Goal: Find contact information: Find contact information

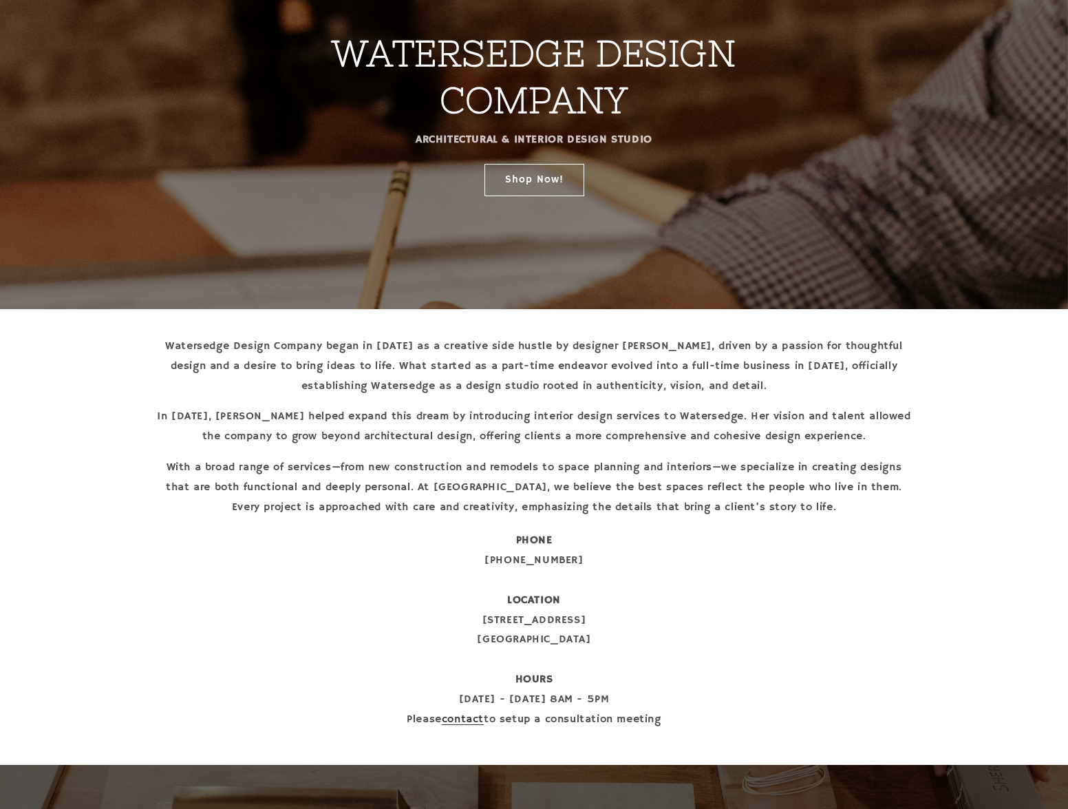
scroll to position [162, 0]
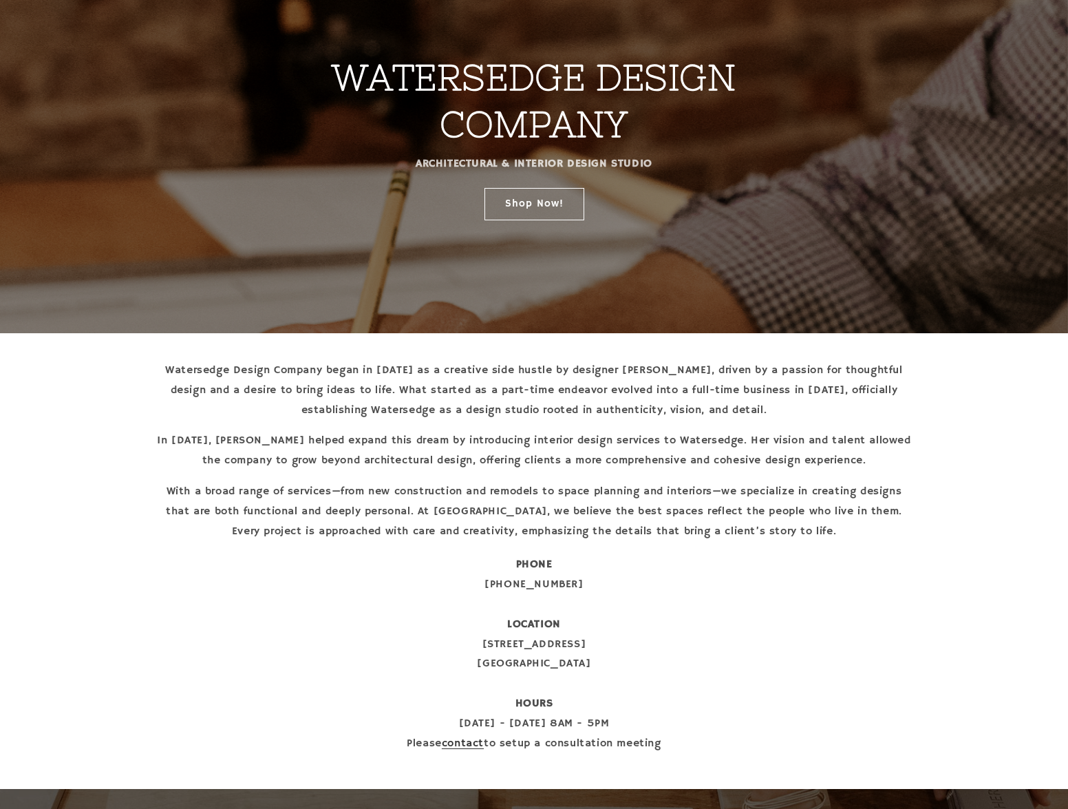
click at [469, 723] on p "PHONE 912-601-9835 LOCATION 11 N Main Street Statesboro, GA 30458 HOURS Monday …" at bounding box center [534, 654] width 757 height 198
click at [467, 736] on link "contact" at bounding box center [463, 743] width 42 height 14
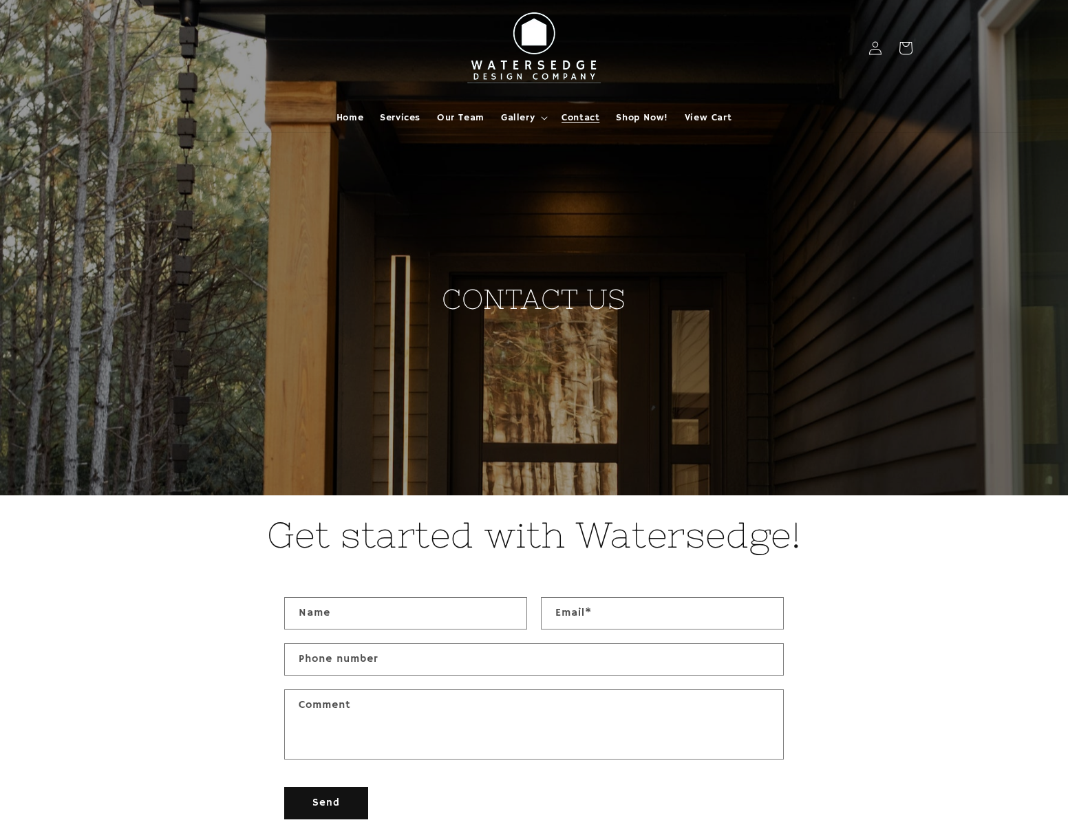
click at [403, 297] on h2 "CONTACT US" at bounding box center [534, 247] width 262 height 139
click at [657, 111] on span "Shop Now!" at bounding box center [642, 117] width 52 height 12
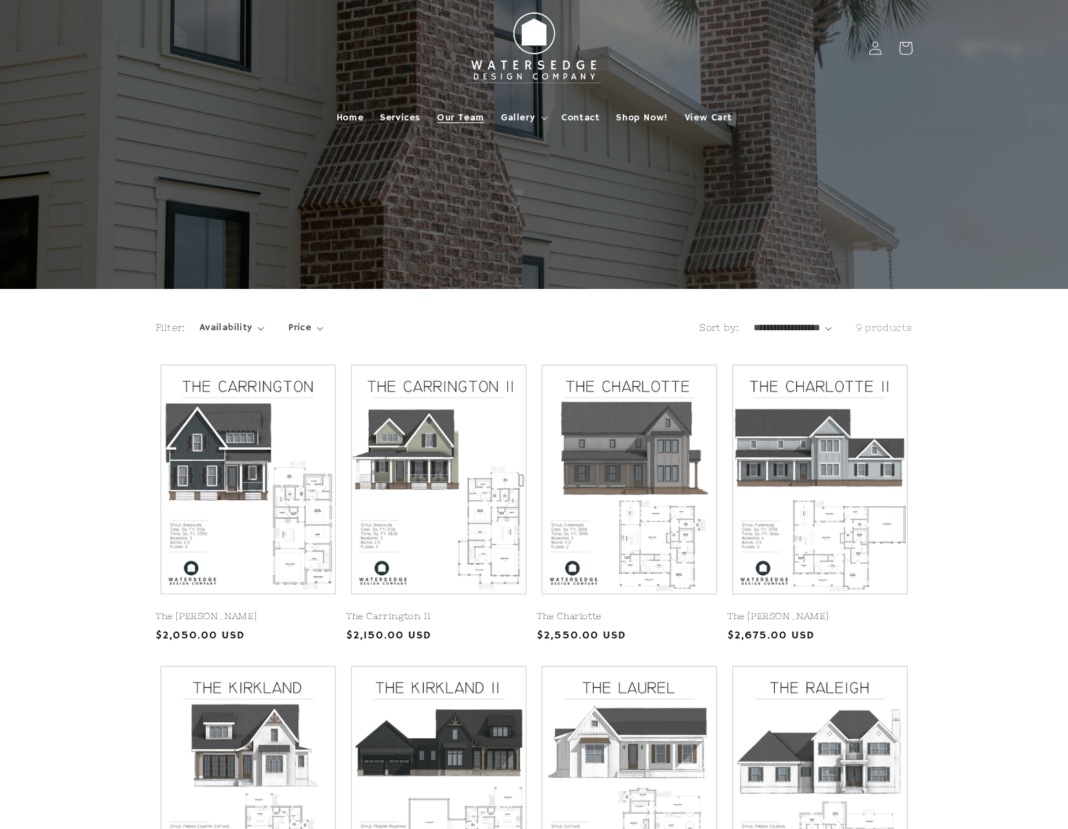
click at [462, 114] on span "Our Team" at bounding box center [460, 117] width 47 height 12
